Goal: Browse casually

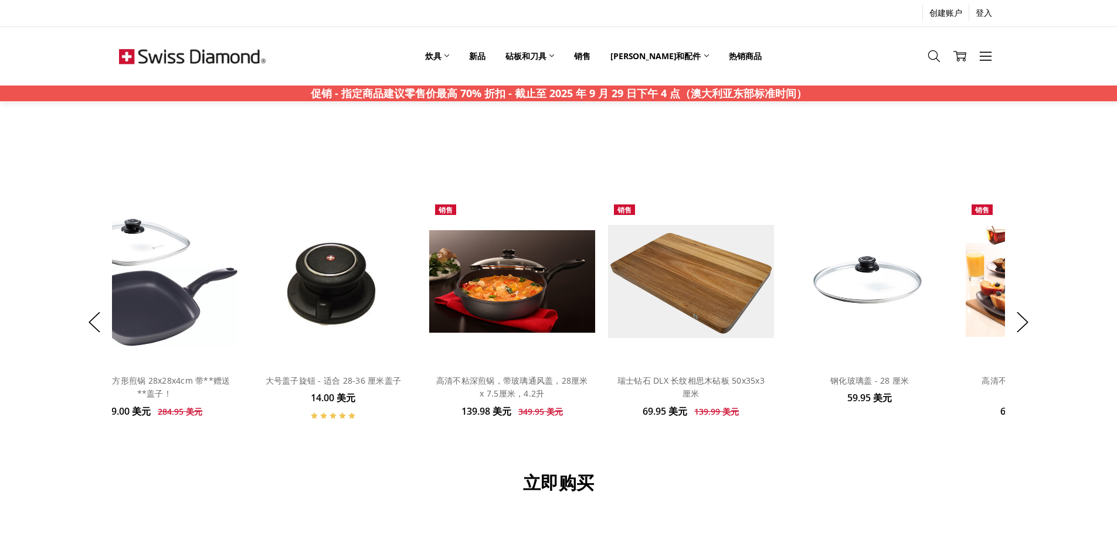
scroll to position [821, 0]
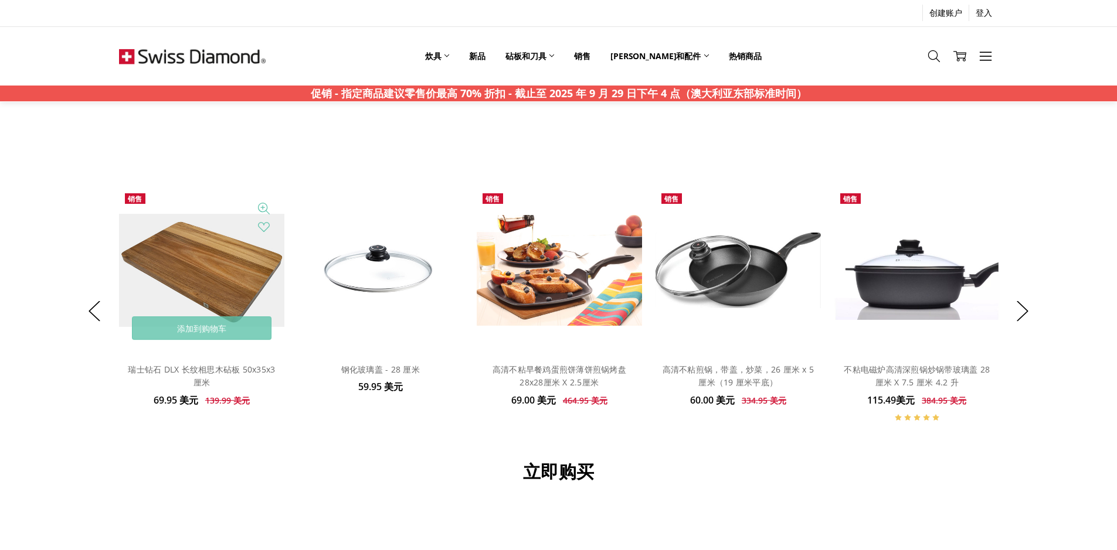
click at [164, 284] on img at bounding box center [202, 270] width 166 height 113
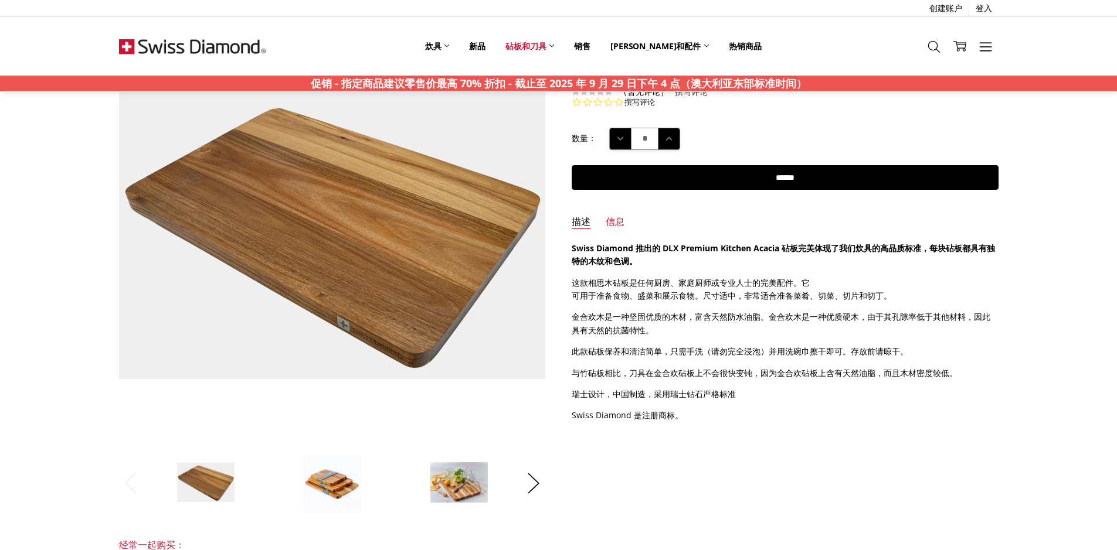
scroll to position [59, 0]
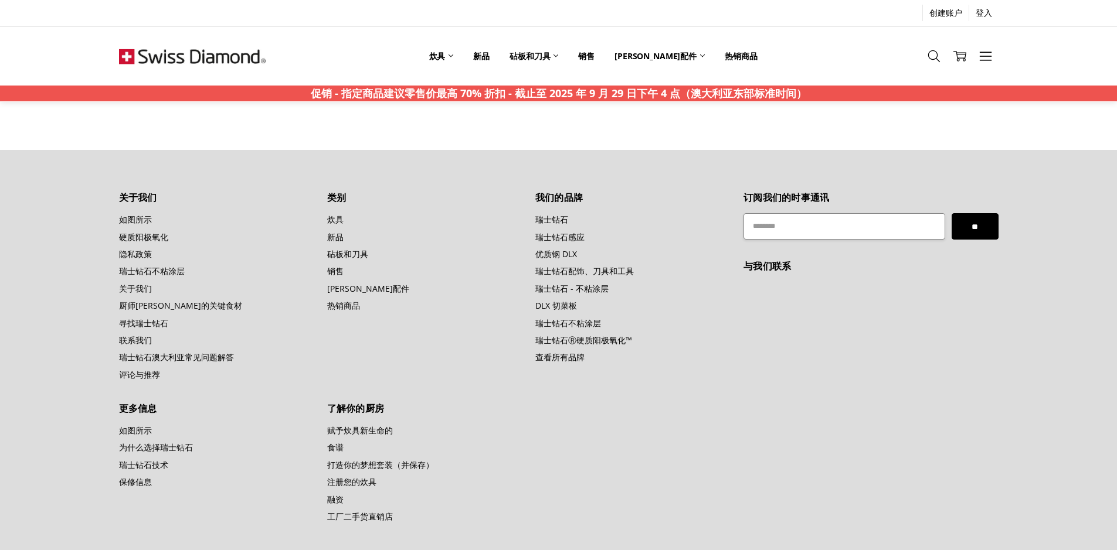
scroll to position [1276, 0]
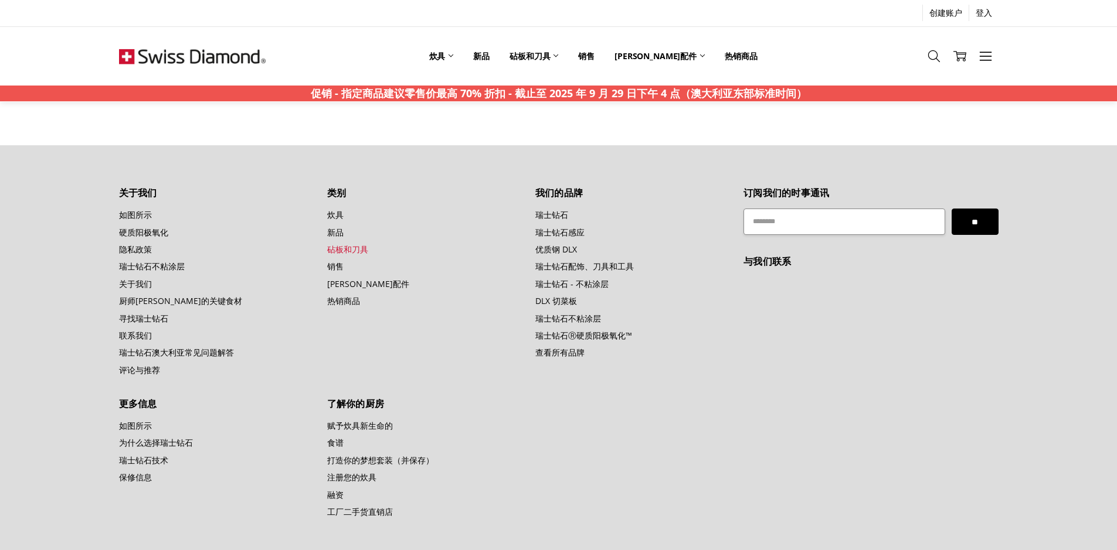
click at [343, 245] on font "砧板和刀具" at bounding box center [347, 249] width 41 height 11
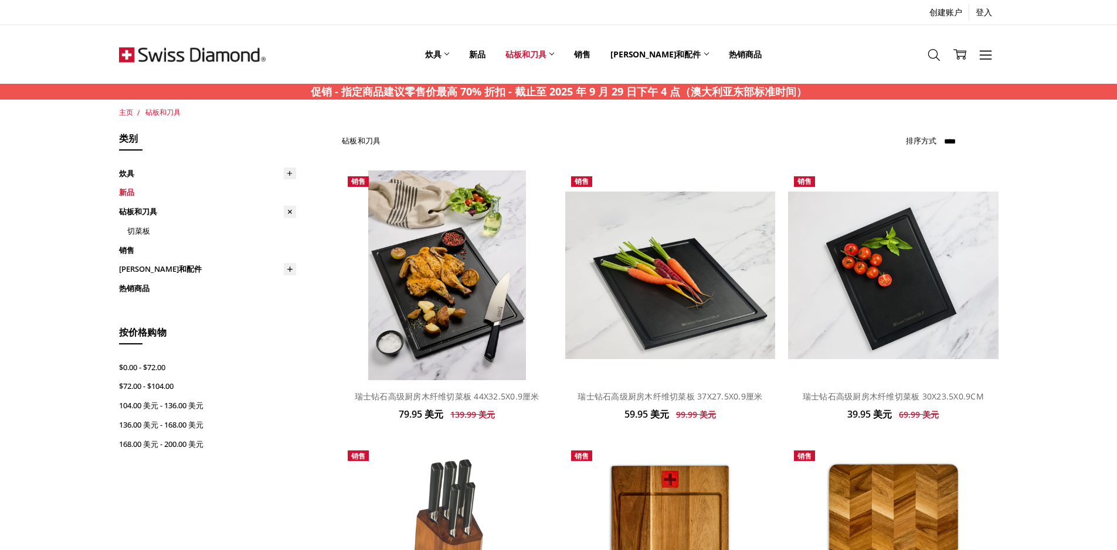
click at [248, 190] on link "新品" at bounding box center [207, 192] width 177 height 19
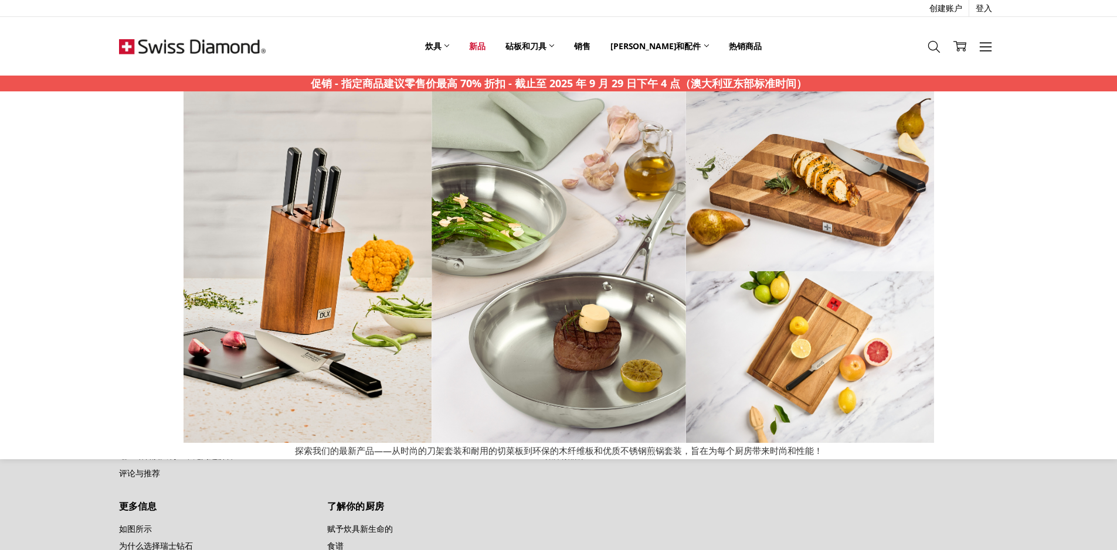
scroll to position [994, 0]
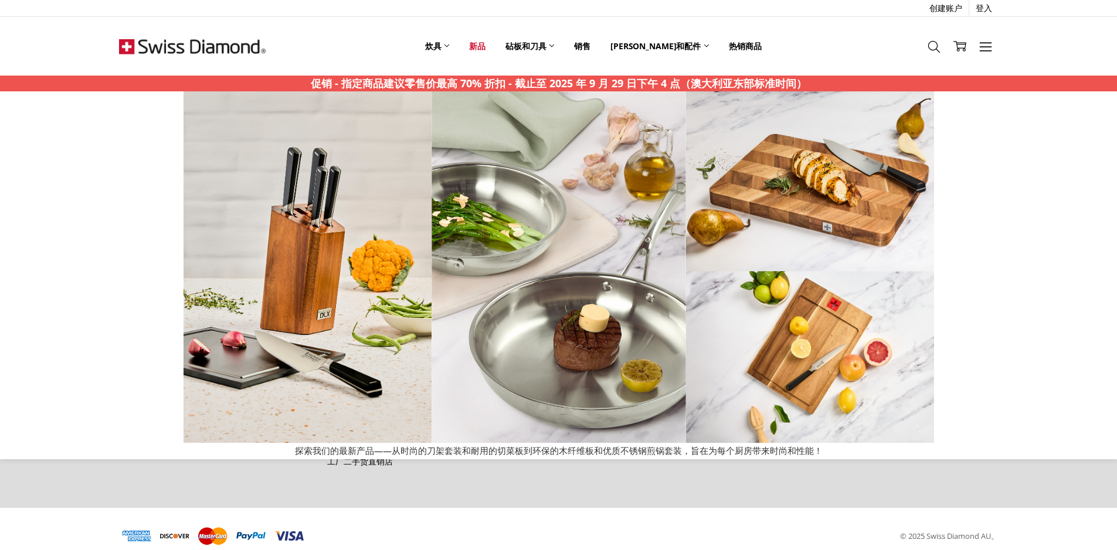
click at [962, 481] on section "关于我们 如图所示 硬质阳极氧化 隐私政策 瑞士钻石不粘涂层 关于我们 厨师卢卡的关键食材 寻找瑞士钻石 联系我们 瑞士钻石澳大利亚常见问题解答 评论与推荐 …" at bounding box center [558, 302] width 892 height 412
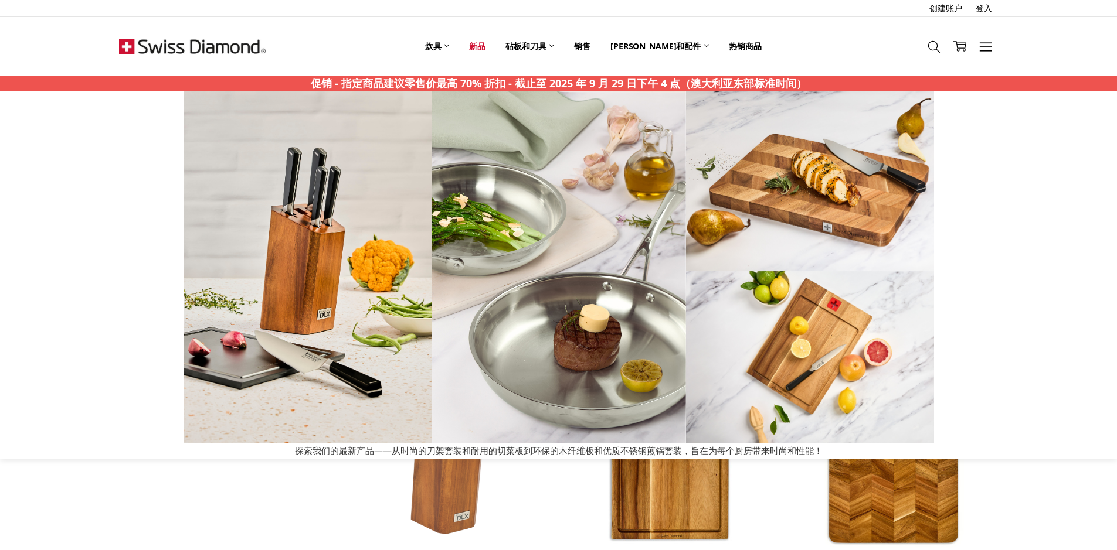
scroll to position [0, 0]
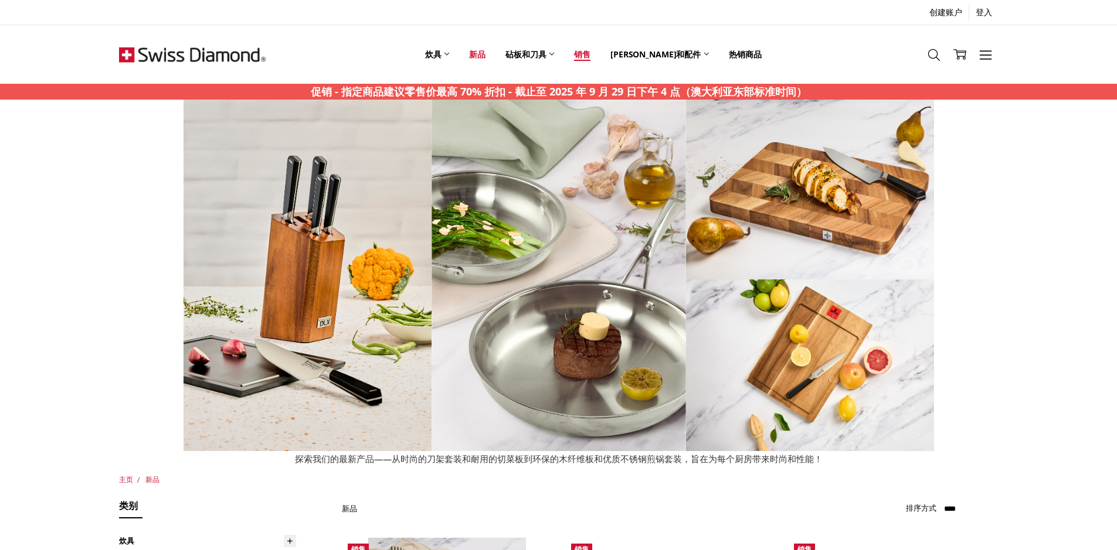
click at [590, 59] on font "销售" at bounding box center [582, 54] width 16 height 11
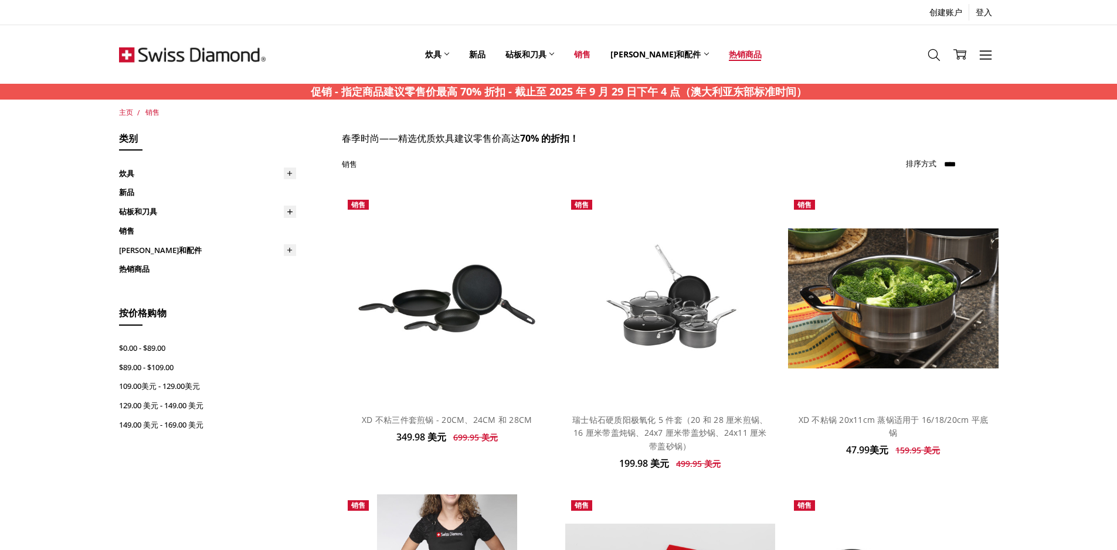
click at [729, 52] on font "热销商品" at bounding box center [745, 54] width 32 height 11
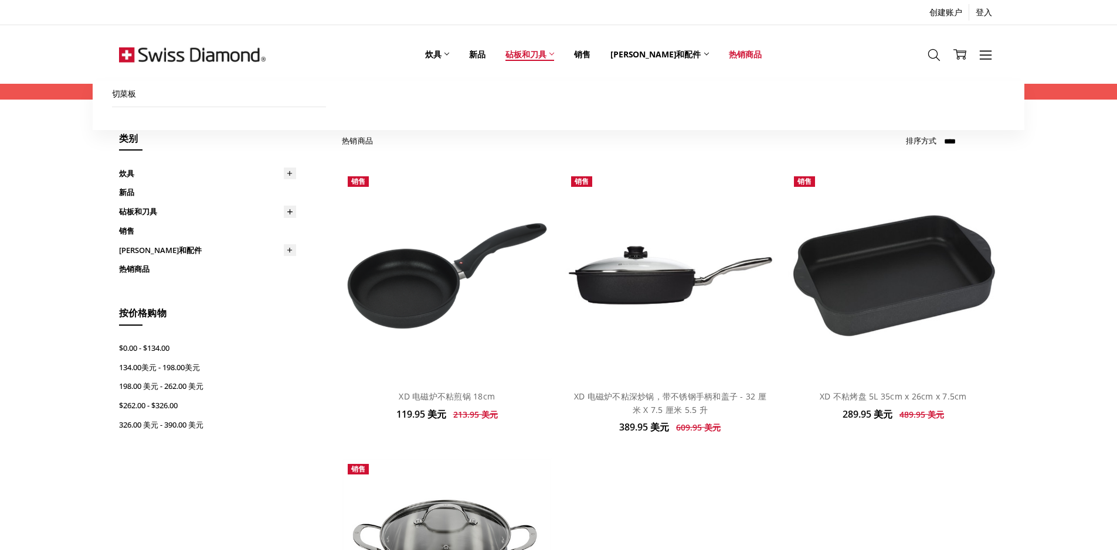
click at [553, 62] on link "砧板和刀具" at bounding box center [529, 54] width 69 height 52
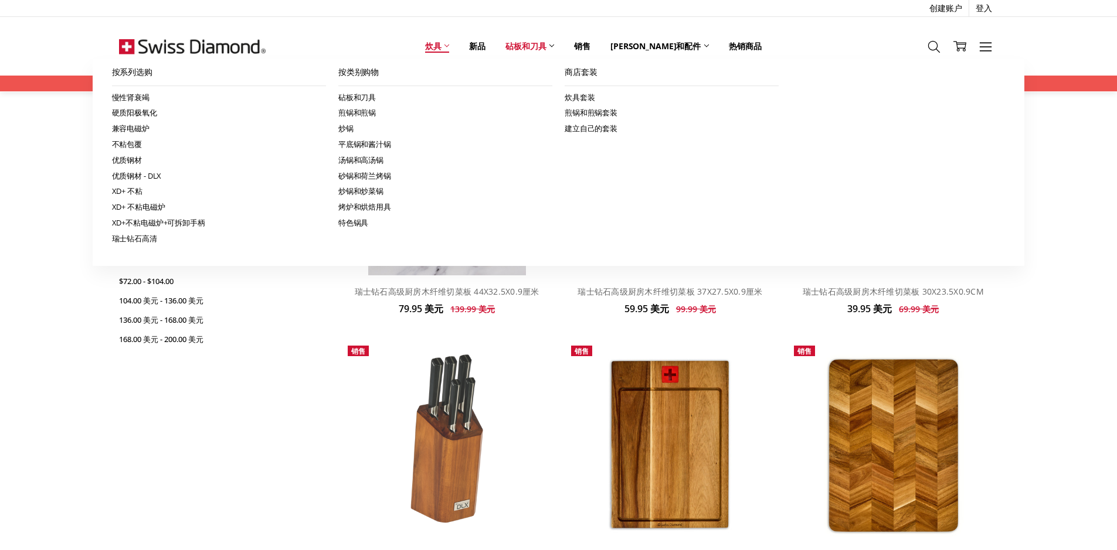
scroll to position [117, 0]
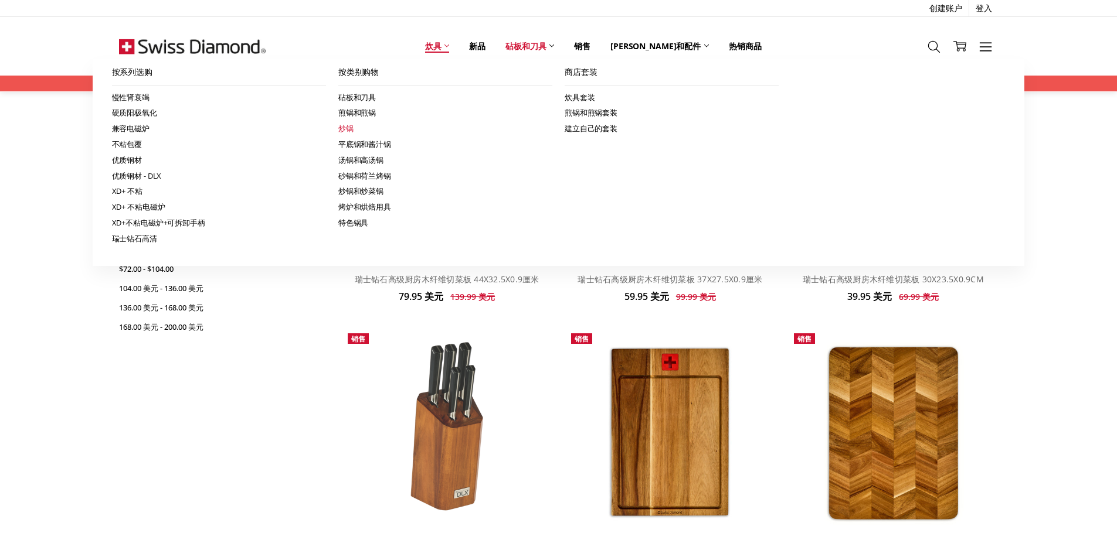
click at [351, 128] on font "炒锅" at bounding box center [345, 128] width 15 height 11
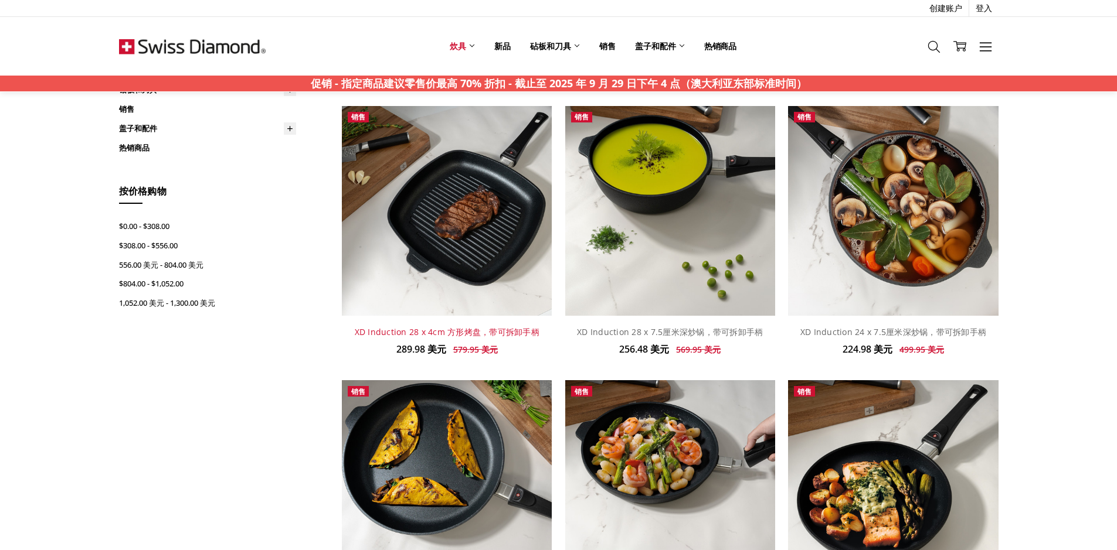
scroll to position [352, 0]
drag, startPoint x: 420, startPoint y: 355, endPoint x: 443, endPoint y: 352, distance: 23.6
click at [443, 352] on div "289.98 美元 579.95 美元 建议零售价：" at bounding box center [446, 350] width 197 height 15
click at [542, 344] on div "289.98 美元 579.95 美元 建议零售价：" at bounding box center [446, 350] width 197 height 15
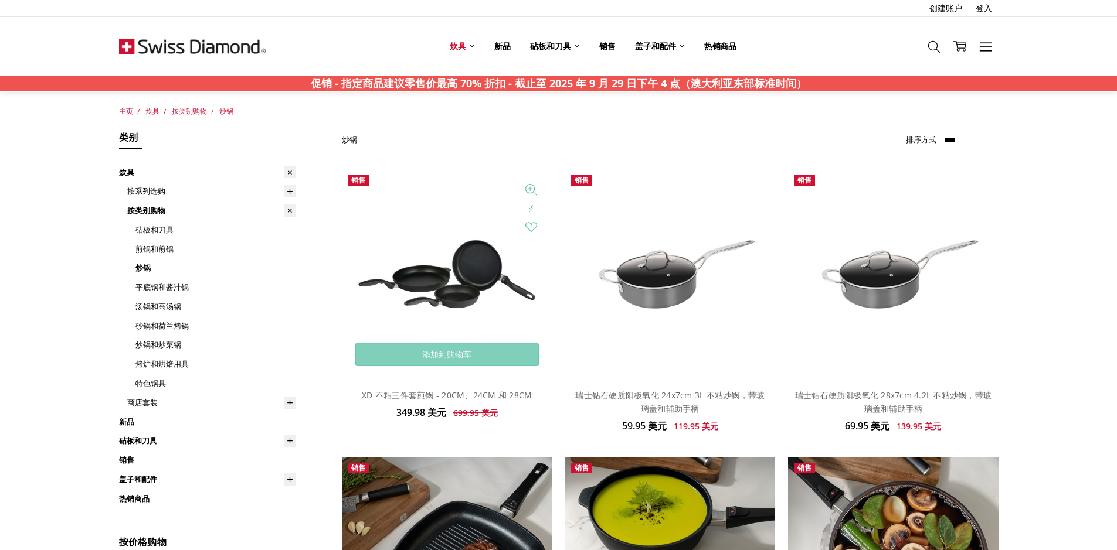
scroll to position [0, 0]
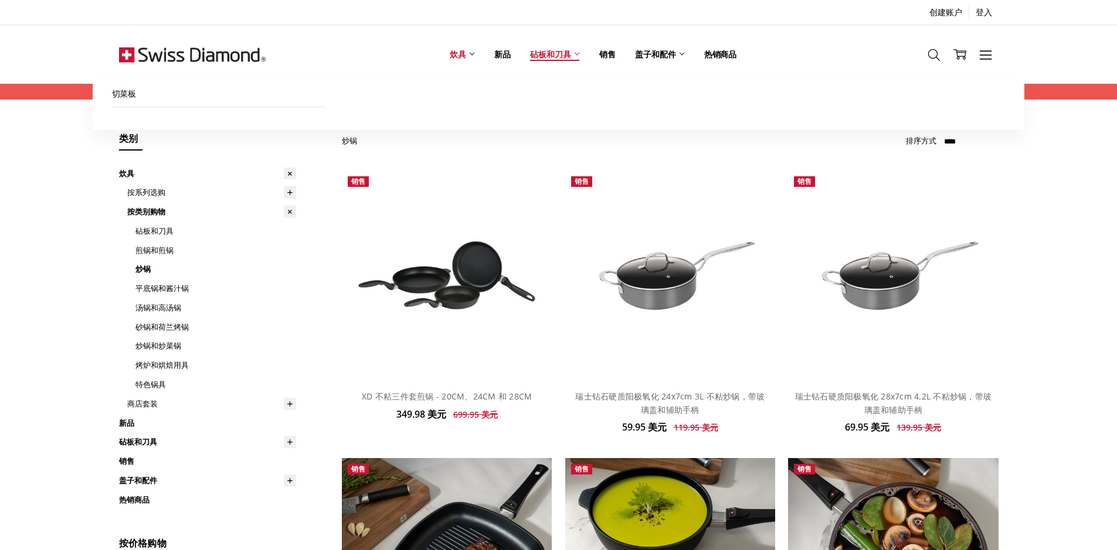
click at [573, 52] on link "砧板和刀具" at bounding box center [554, 54] width 69 height 52
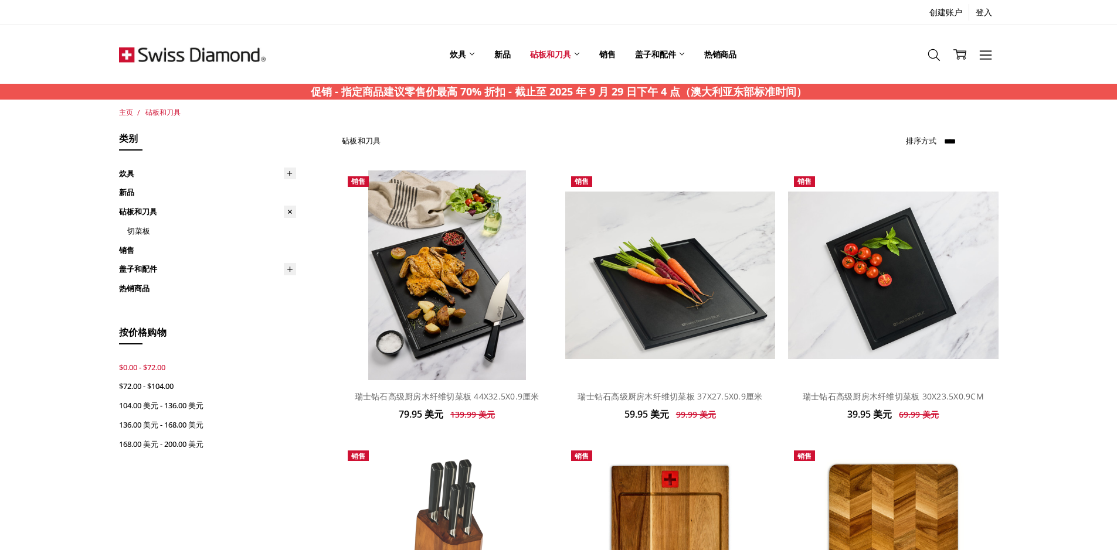
click at [156, 362] on font "$0.00 - $72.00" at bounding box center [142, 367] width 46 height 11
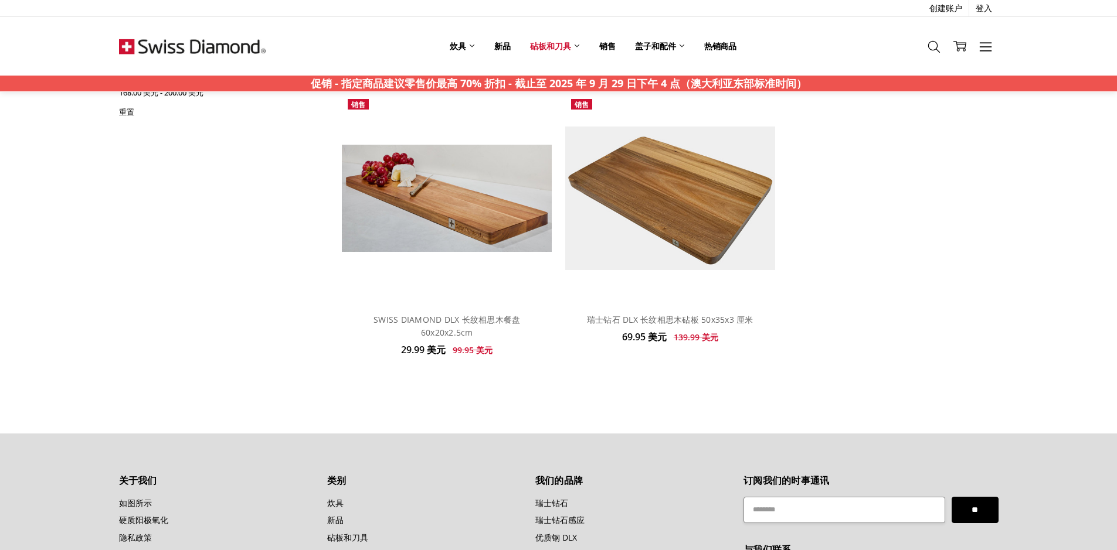
scroll to position [645, 0]
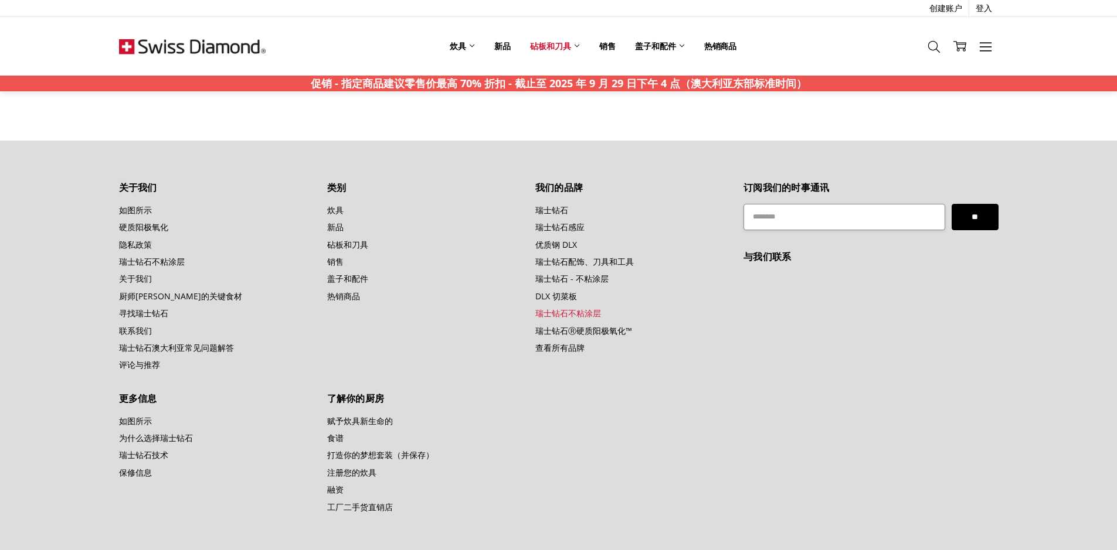
click at [588, 314] on font "瑞士钻石不粘涂层" at bounding box center [568, 313] width 66 height 11
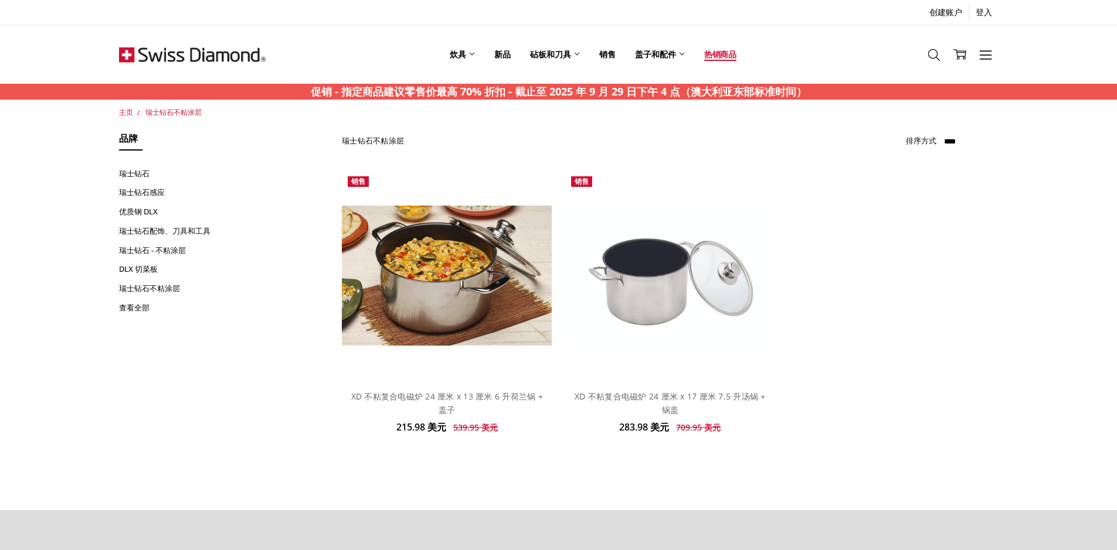
click at [730, 52] on font "热销商品" at bounding box center [720, 54] width 32 height 11
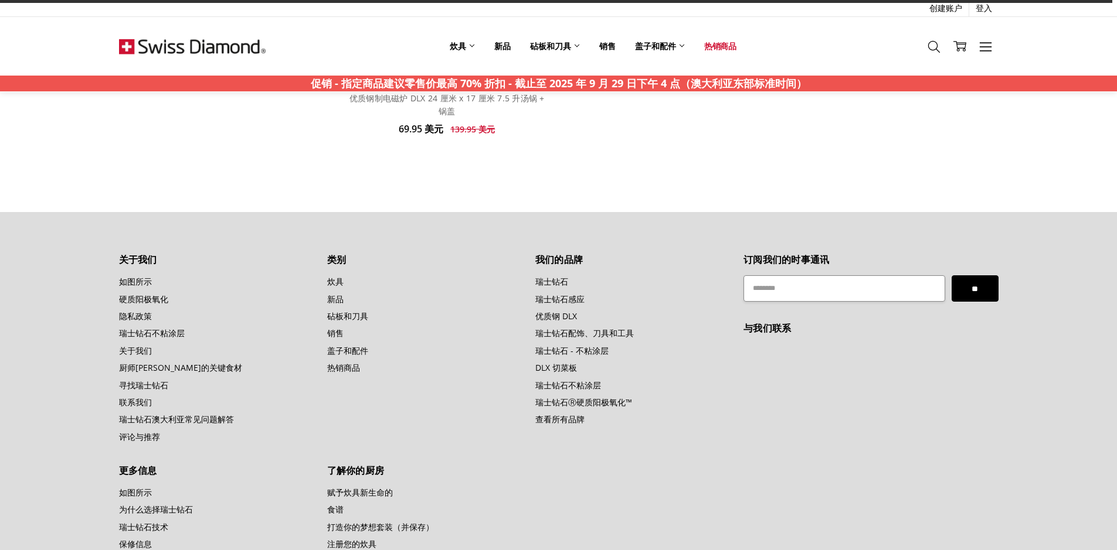
scroll to position [176, 0]
